Goal: Task Accomplishment & Management: Manage account settings

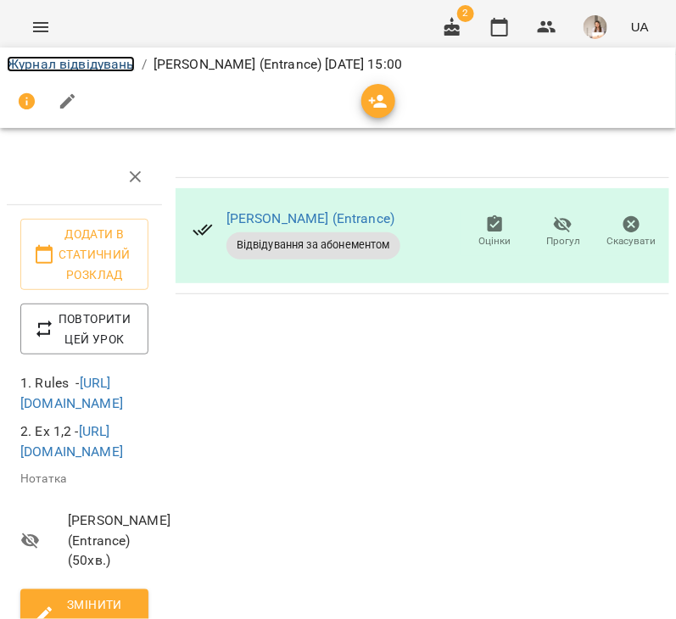
click at [111, 56] on link "Журнал відвідувань" at bounding box center [71, 64] width 128 height 16
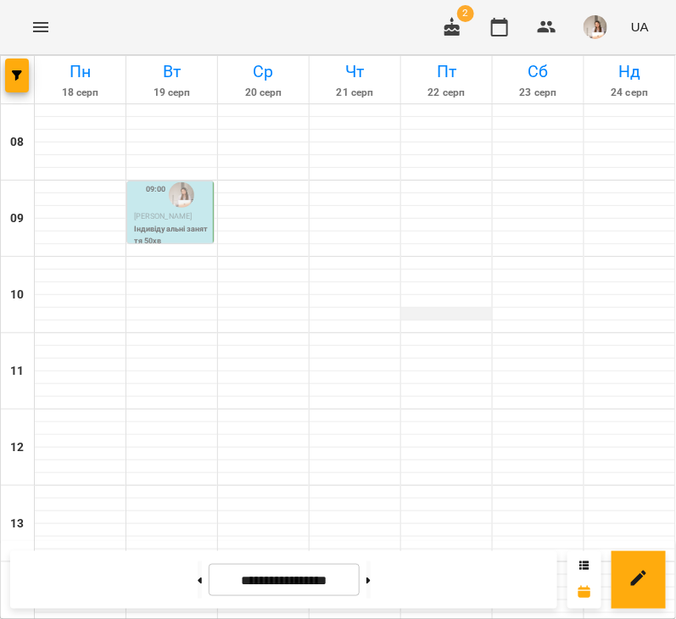
scroll to position [631, 0]
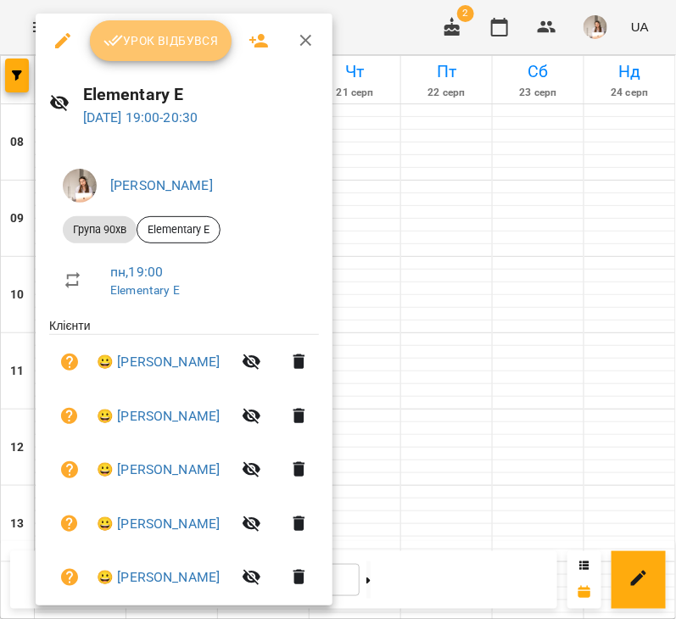
click at [126, 29] on button "Урок відбувся" at bounding box center [161, 40] width 143 height 41
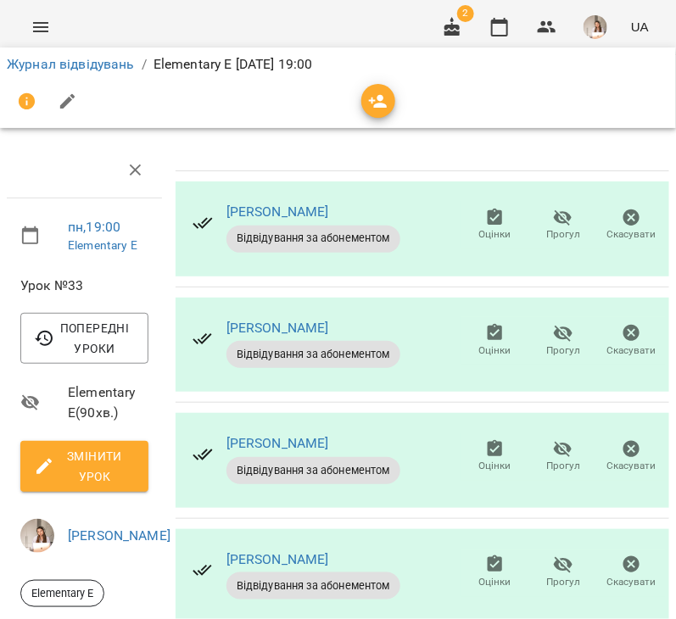
scroll to position [513, 0]
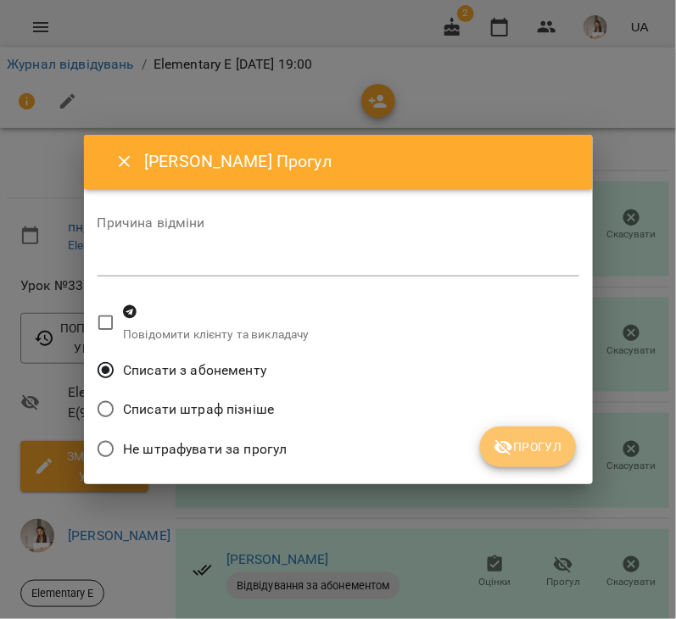
click at [508, 443] on icon "submit" at bounding box center [504, 448] width 19 height 16
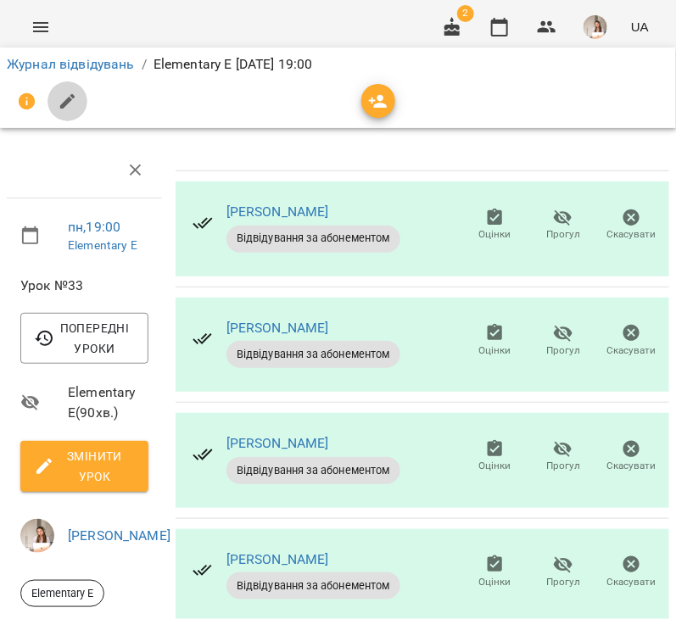
click at [76, 102] on icon "button" at bounding box center [68, 102] width 20 height 20
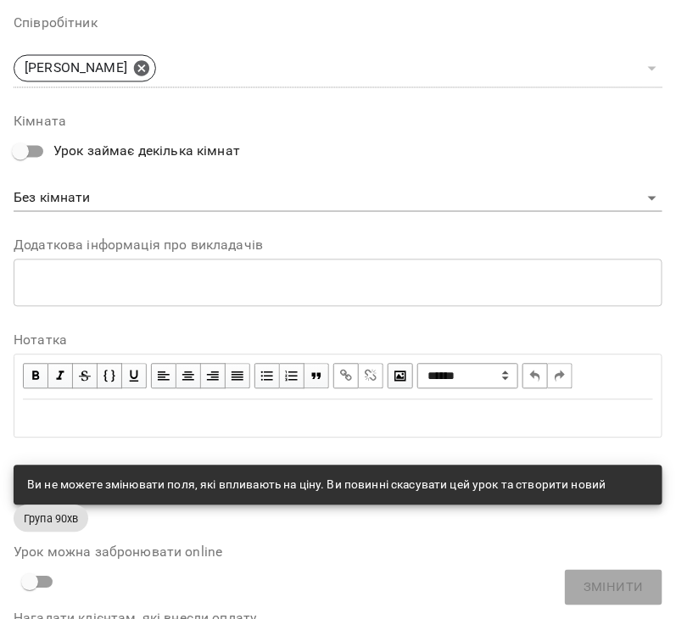
scroll to position [852, 0]
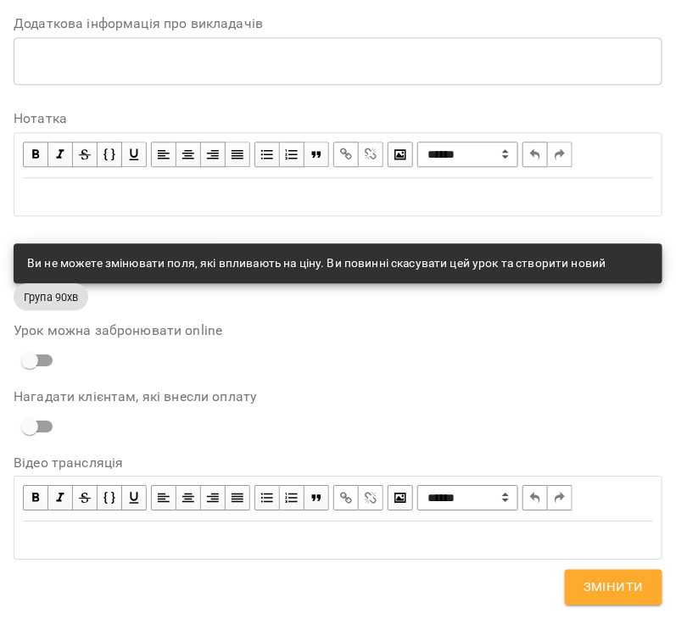
click at [183, 204] on div "Edit text" at bounding box center [338, 197] width 631 height 20
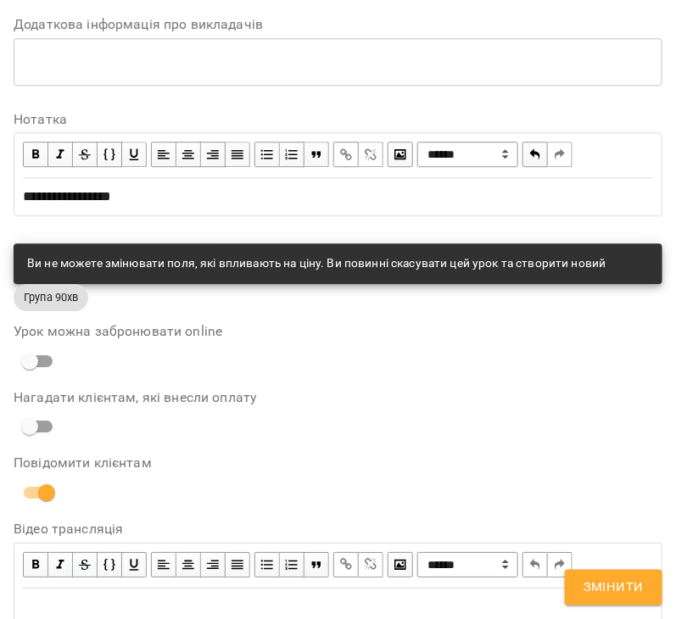
click at [601, 586] on span "Змінити" at bounding box center [614, 588] width 60 height 22
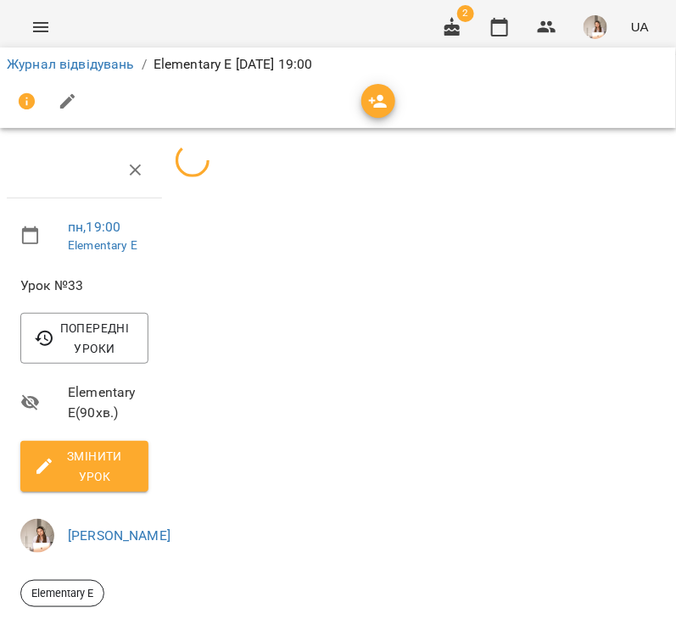
scroll to position [513, 0]
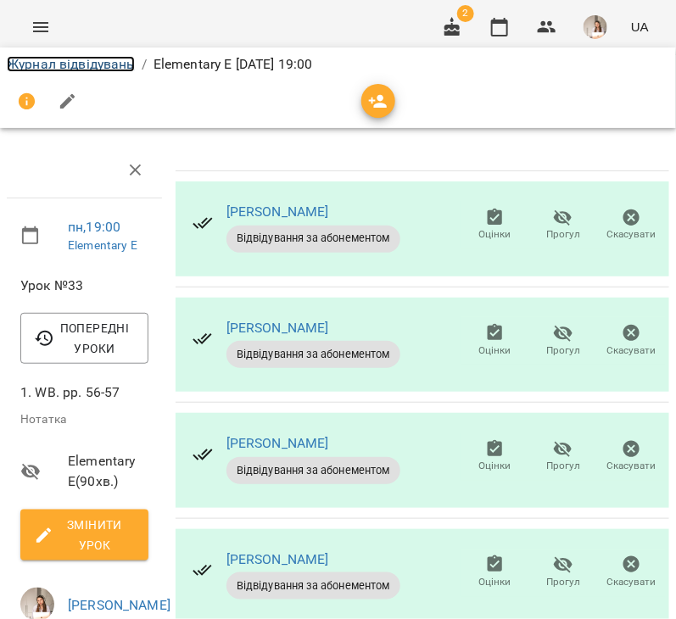
click at [96, 68] on link "Журнал відвідувань" at bounding box center [71, 64] width 128 height 16
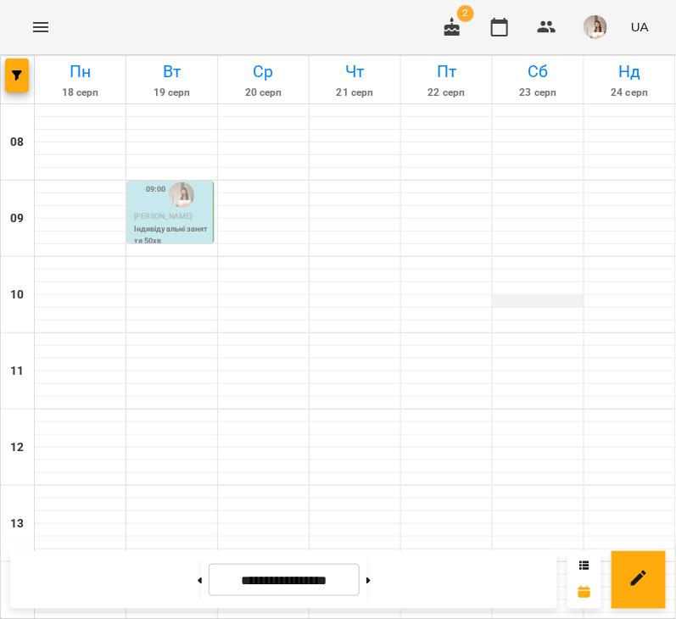
scroll to position [613, 0]
